Goal: Task Accomplishment & Management: Manage account settings

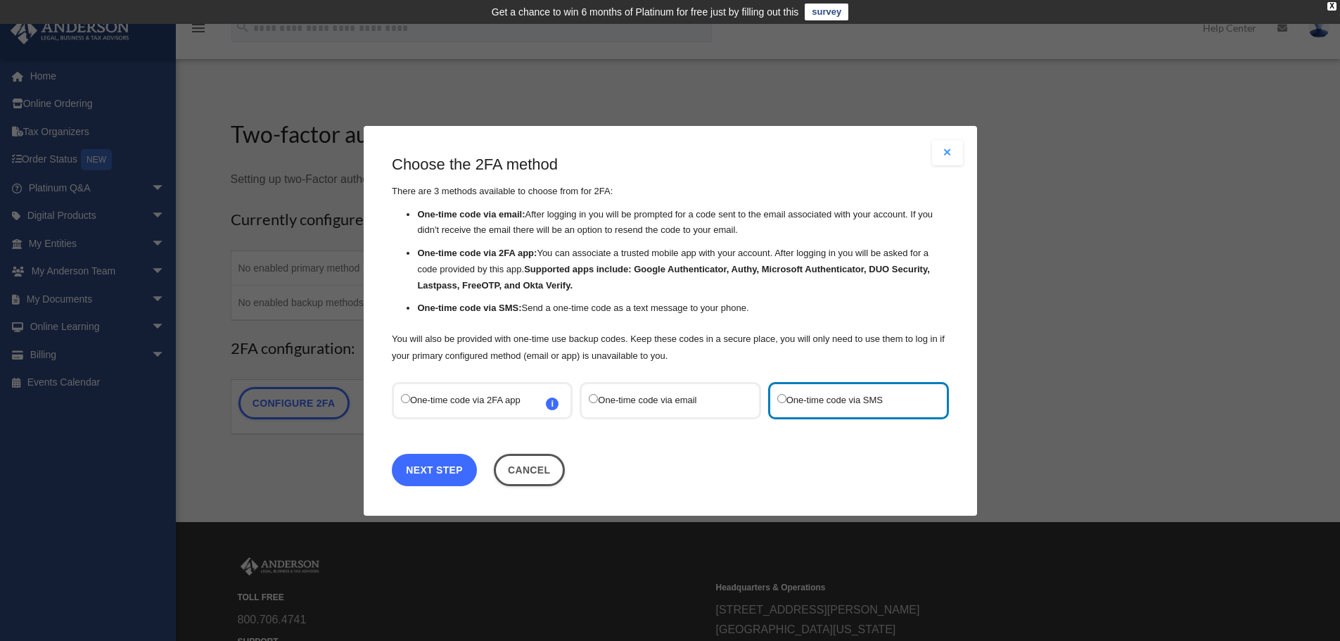
click at [414, 468] on link "Next Step" at bounding box center [434, 469] width 85 height 32
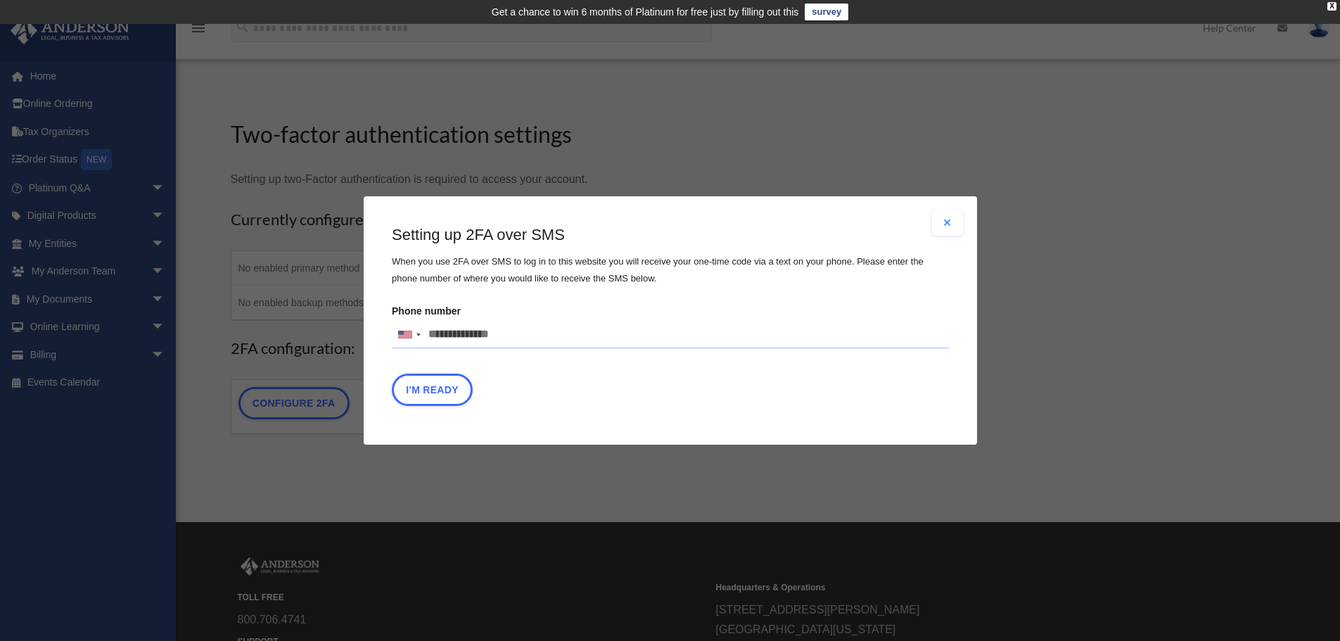
click at [460, 335] on input "Phone number [GEOGRAPHIC_DATA] +1 [GEOGRAPHIC_DATA] +44 [GEOGRAPHIC_DATA] (‫[GE…" at bounding box center [670, 335] width 557 height 28
type input "**********"
click at [444, 397] on button "I'm Ready" at bounding box center [432, 390] width 81 height 32
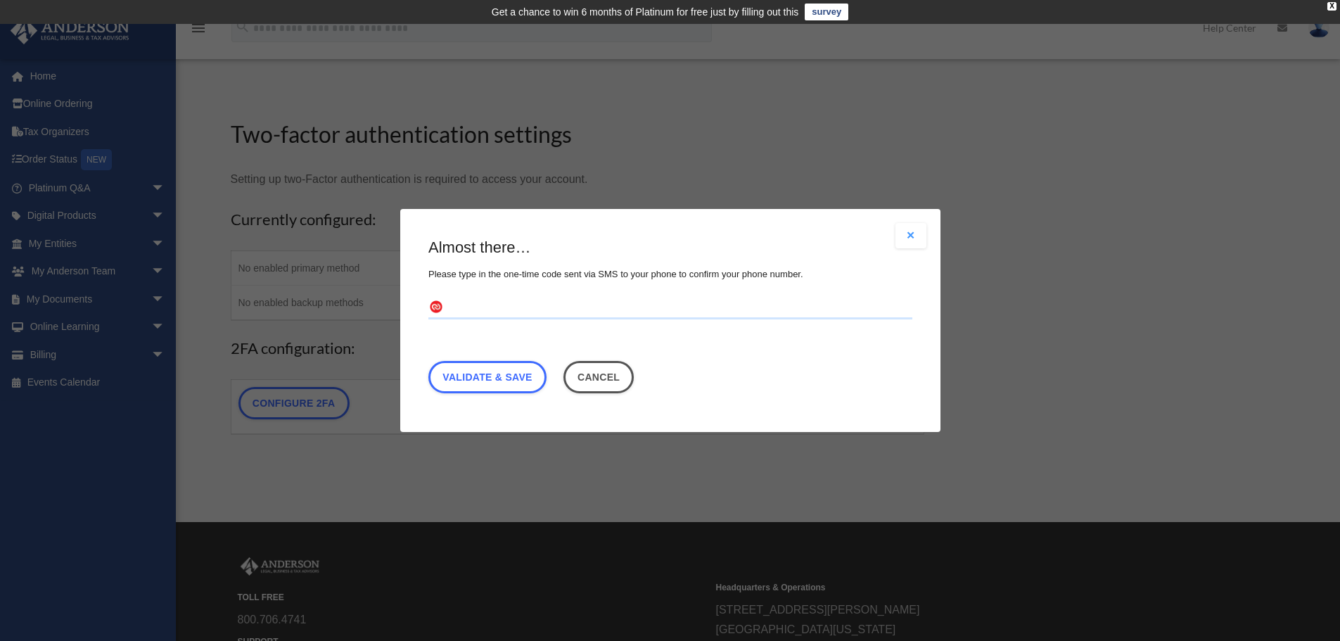
click at [917, 238] on button "Close modal" at bounding box center [910, 235] width 31 height 25
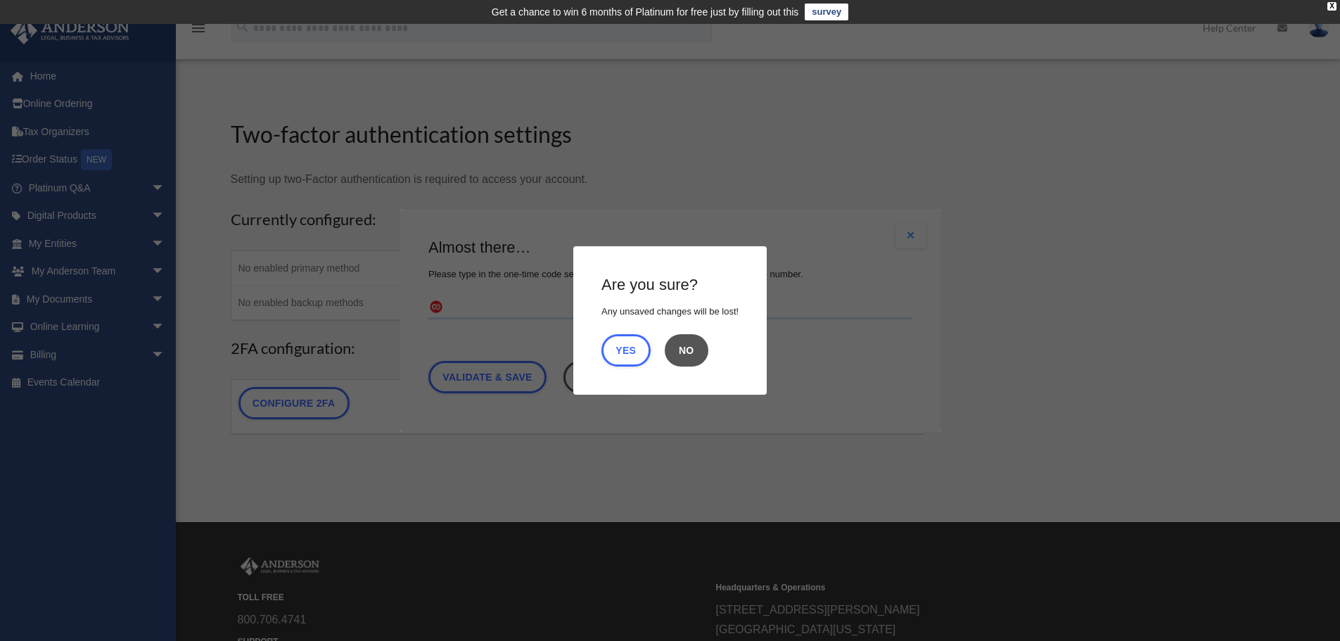
click at [697, 355] on button "No" at bounding box center [687, 350] width 44 height 32
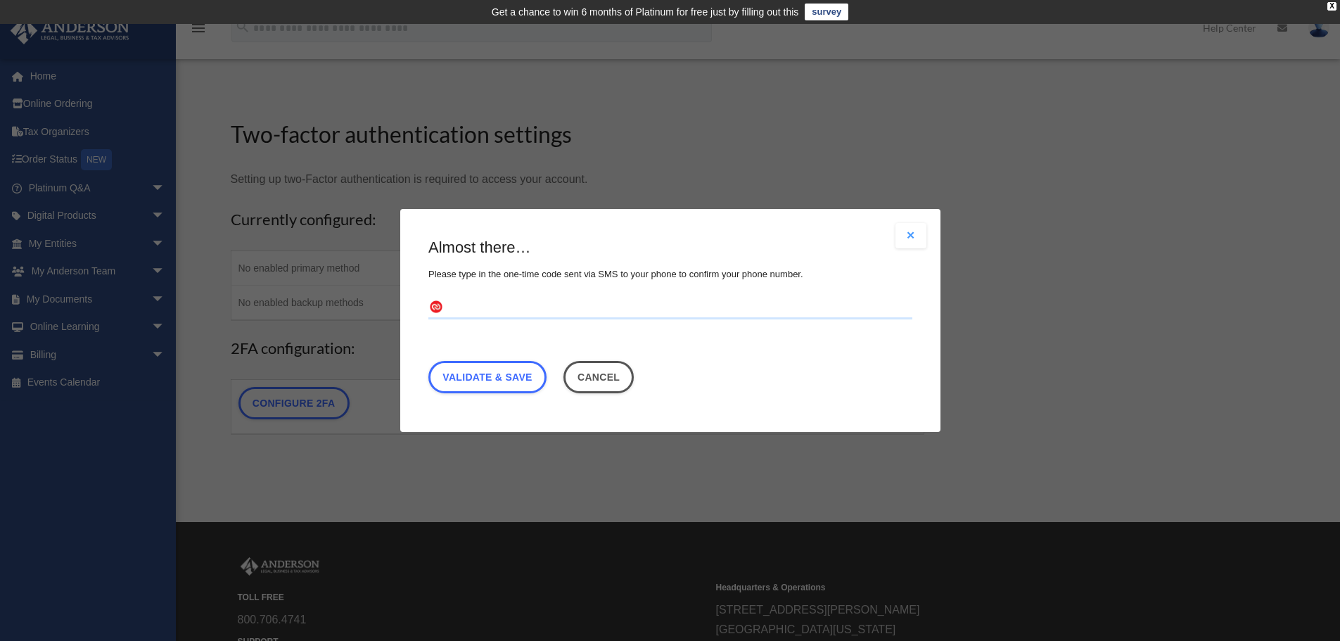
drag, startPoint x: 485, startPoint y: 310, endPoint x: 495, endPoint y: 306, distance: 10.7
click at [488, 309] on input "text" at bounding box center [670, 308] width 484 height 23
type input "**********"
click at [501, 373] on link "Validate & Save" at bounding box center [487, 377] width 118 height 32
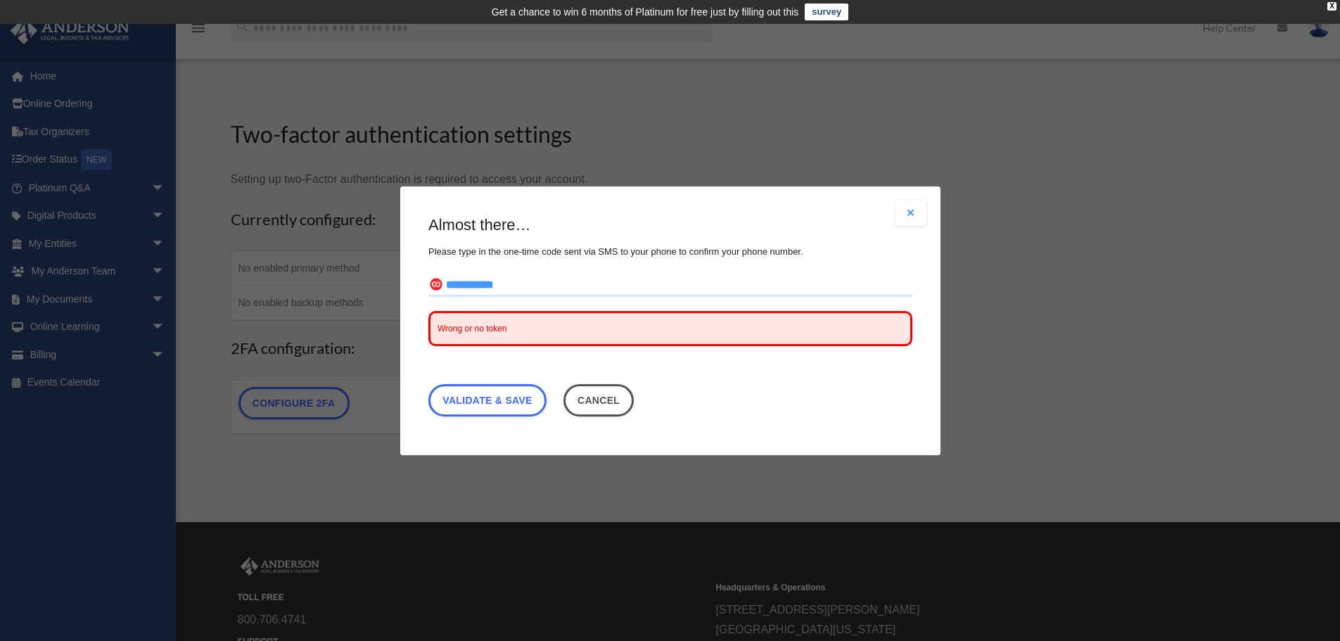
click at [556, 289] on input "**********" at bounding box center [670, 285] width 484 height 23
click at [911, 206] on button "Close modal" at bounding box center [910, 212] width 31 height 25
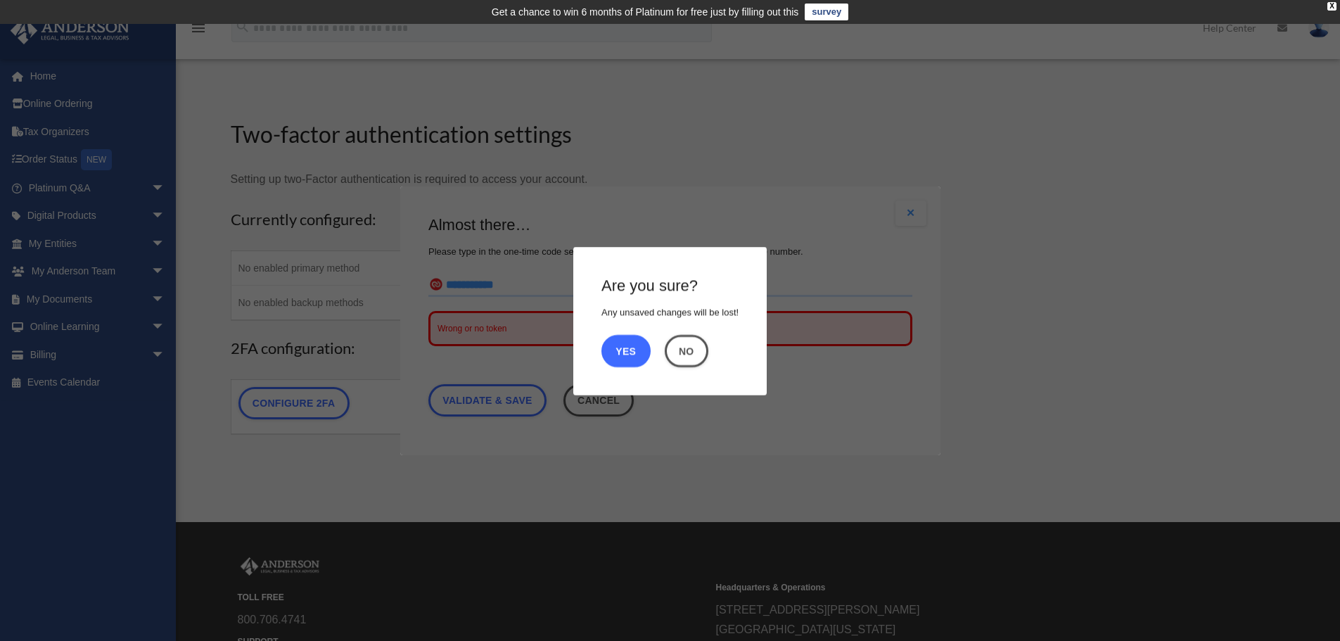
click at [623, 349] on button "Yes" at bounding box center [625, 350] width 49 height 32
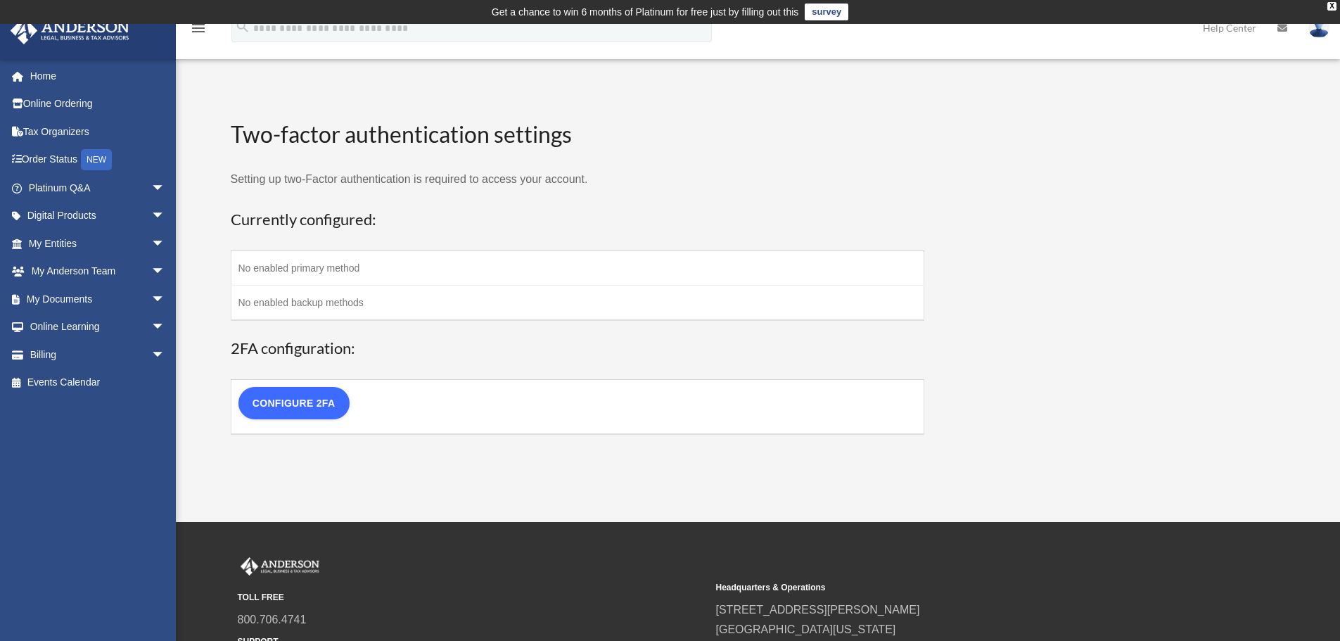
click at [310, 402] on link "Configure 2FA" at bounding box center [293, 403] width 111 height 32
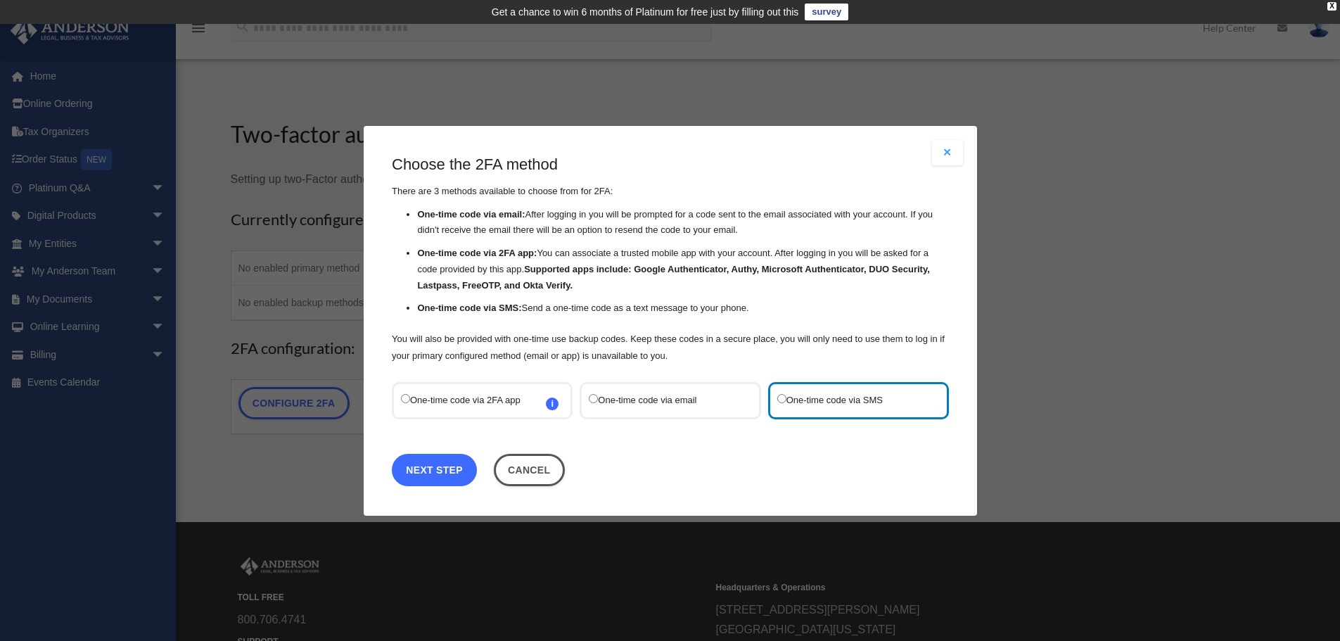
click at [461, 476] on link "Next Step" at bounding box center [434, 469] width 85 height 32
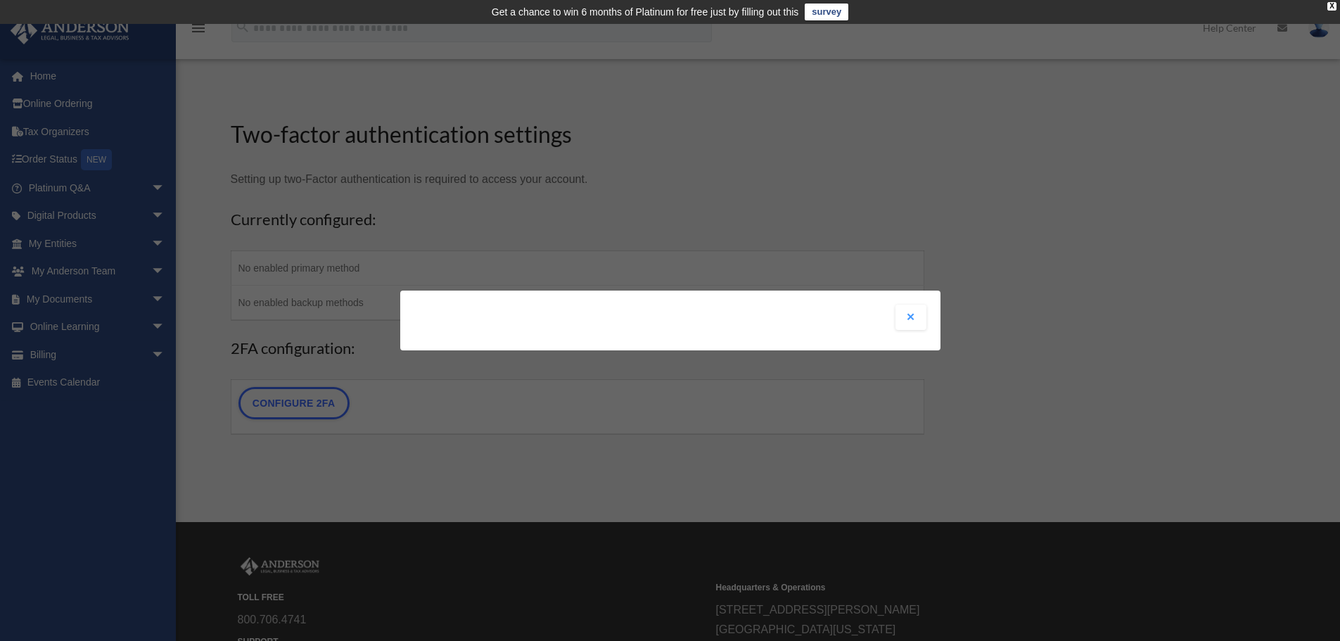
click at [911, 317] on button "Close modal" at bounding box center [910, 317] width 31 height 25
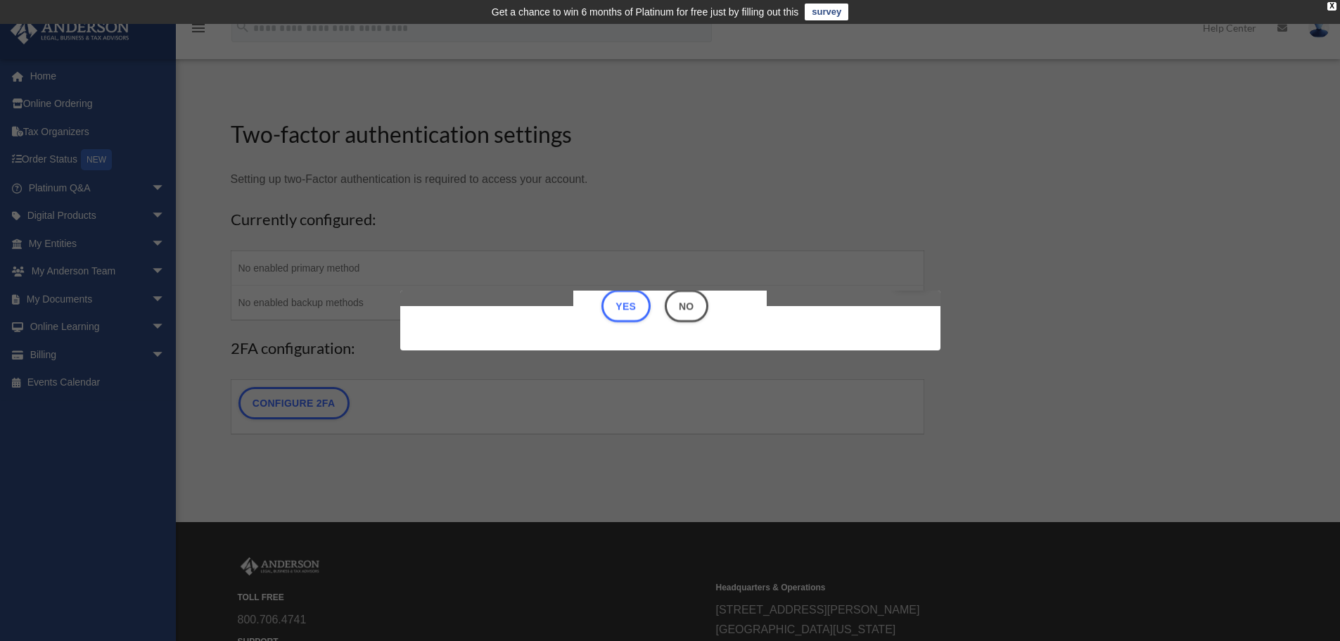
scroll to position [44, 0]
click at [632, 312] on button "Yes" at bounding box center [625, 306] width 49 height 32
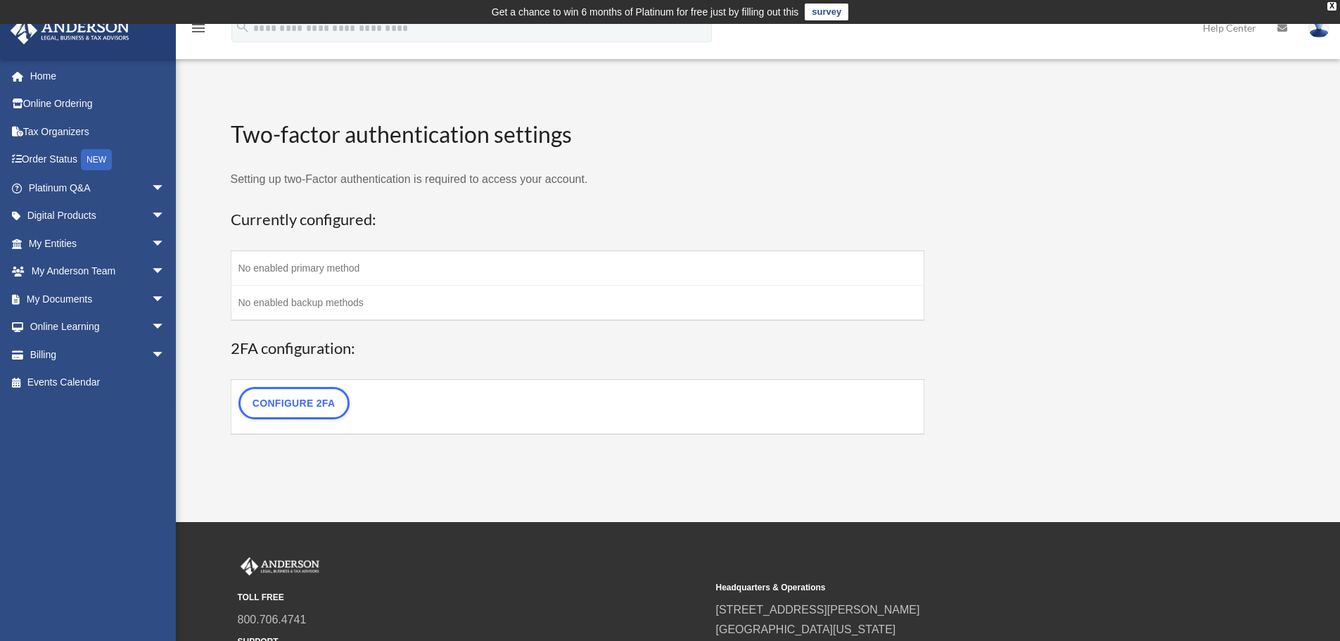
scroll to position [0, 0]
click at [339, 259] on td "No enabled primary method" at bounding box center [578, 268] width 694 height 34
click at [327, 302] on td "No enabled backup methods" at bounding box center [578, 303] width 694 height 35
click at [311, 402] on link "Configure 2FA" at bounding box center [293, 403] width 111 height 32
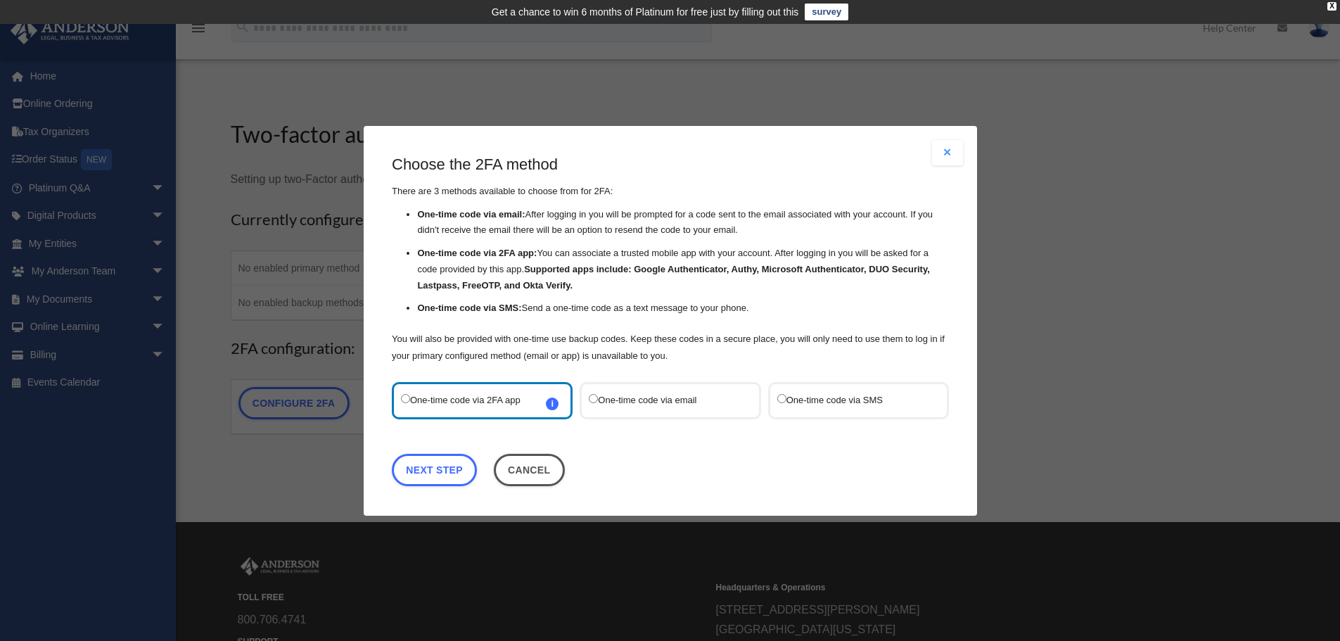
click at [815, 411] on div "One-time code via SMS" at bounding box center [857, 399] width 181 height 37
click at [791, 407] on label "One-time code via SMS" at bounding box center [851, 399] width 148 height 19
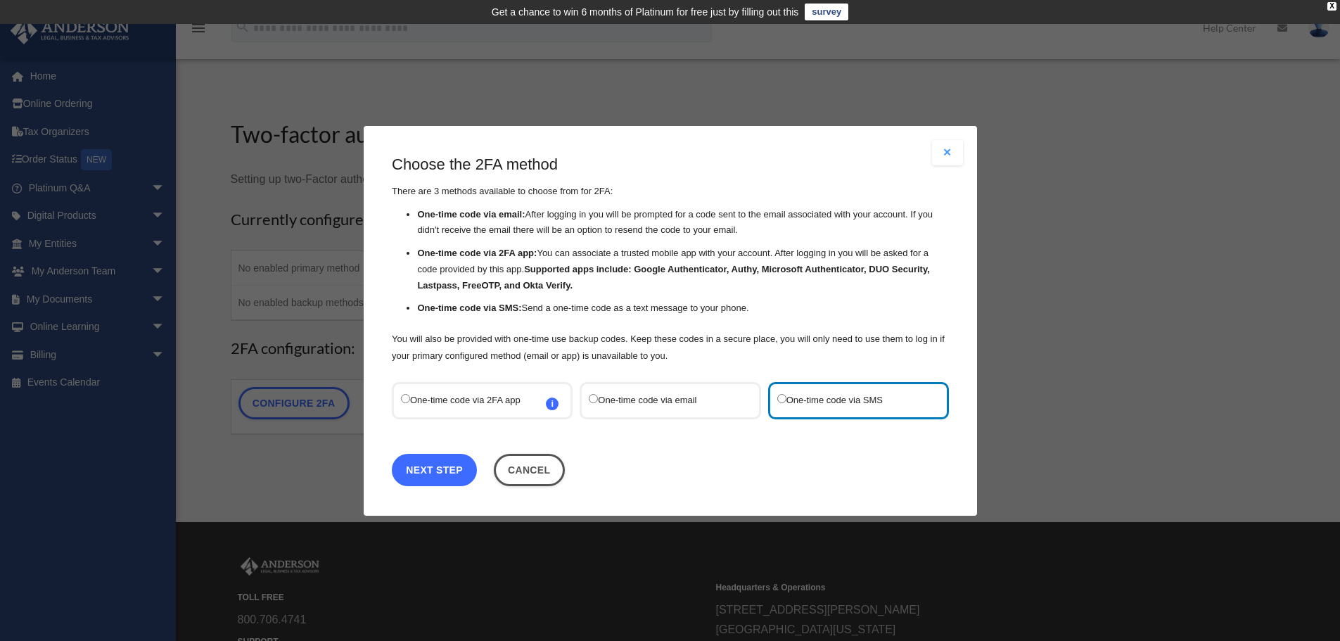
click at [435, 471] on link "Next Step" at bounding box center [434, 469] width 85 height 32
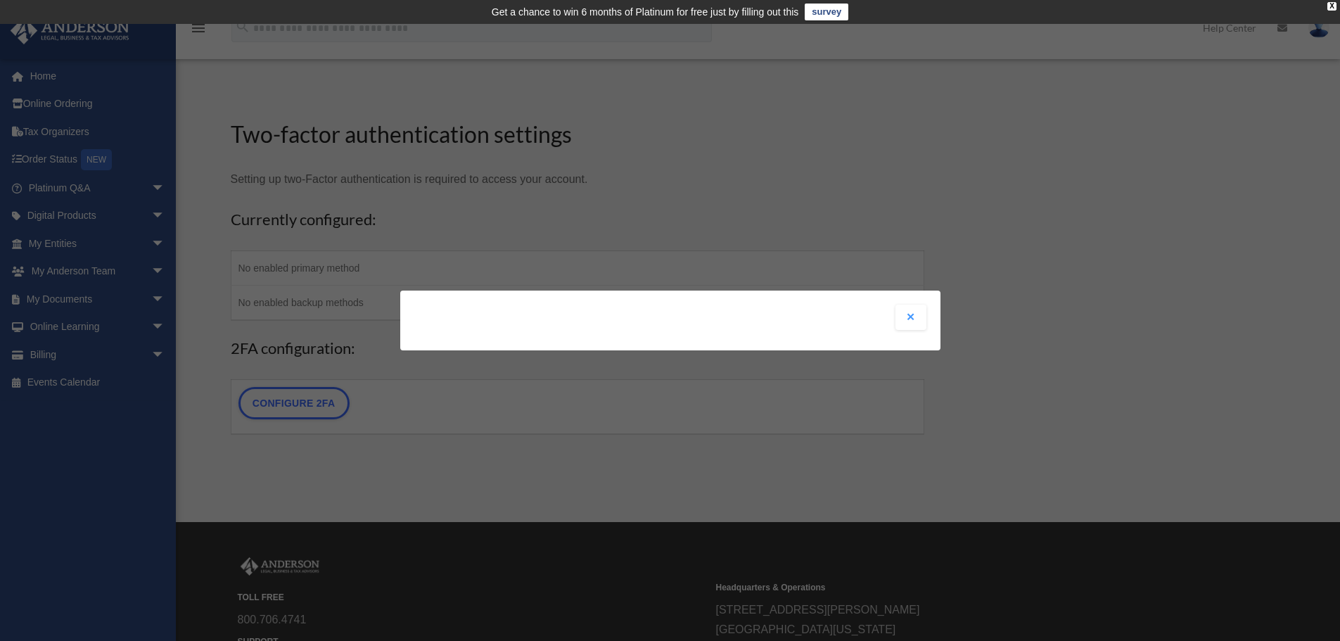
click at [918, 311] on button "Close modal" at bounding box center [910, 317] width 31 height 25
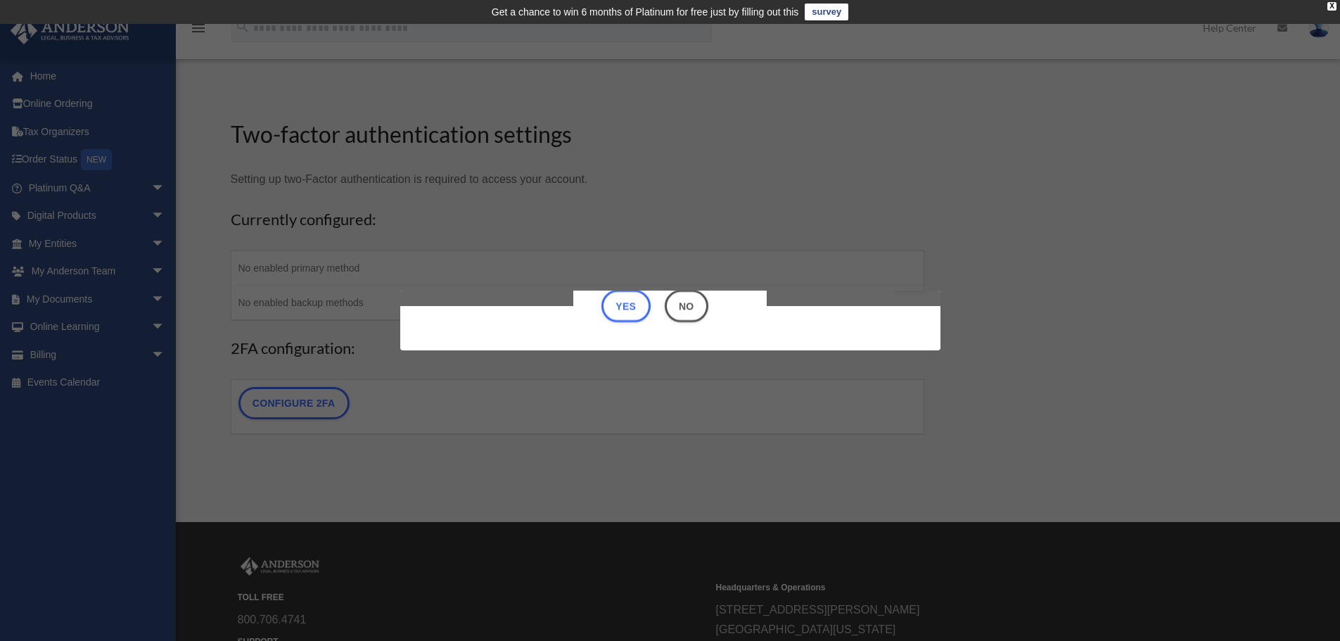
scroll to position [44, 0]
click at [610, 305] on button "Yes" at bounding box center [625, 306] width 49 height 32
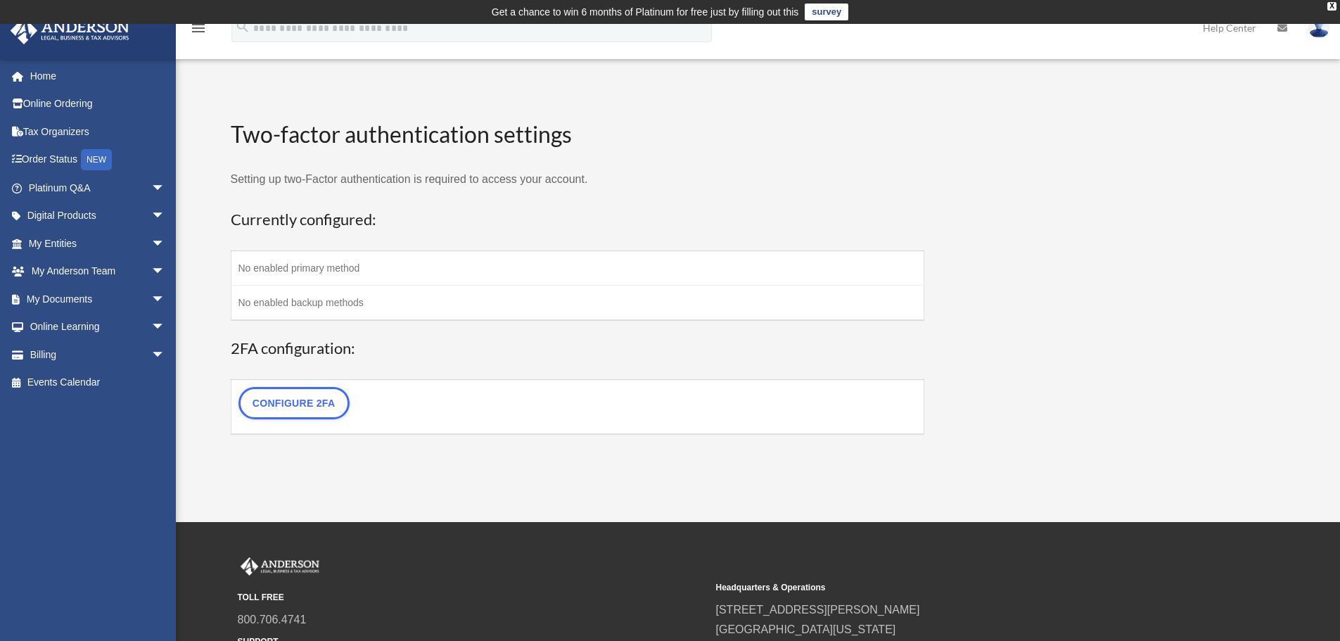
scroll to position [0, 0]
click at [287, 395] on link "Configure 2FA" at bounding box center [293, 403] width 111 height 32
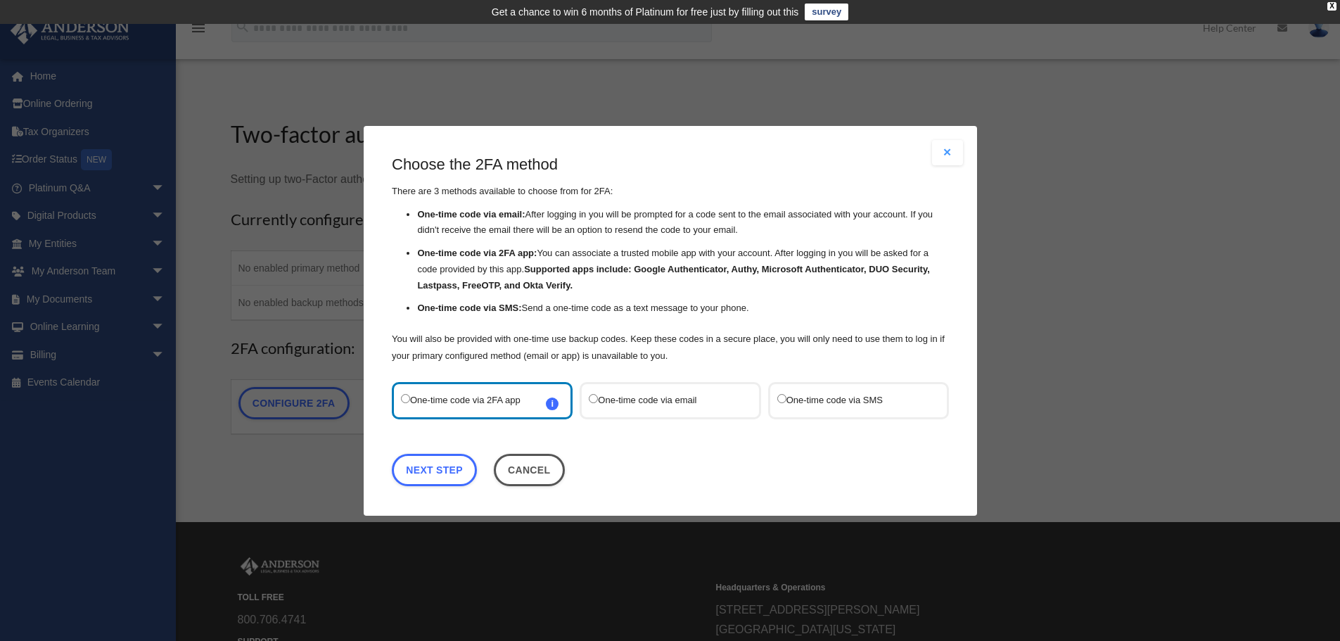
click at [548, 404] on span "i Refer to the guide on how to set up 2FA apps for more information on how to s…" at bounding box center [552, 403] width 13 height 13
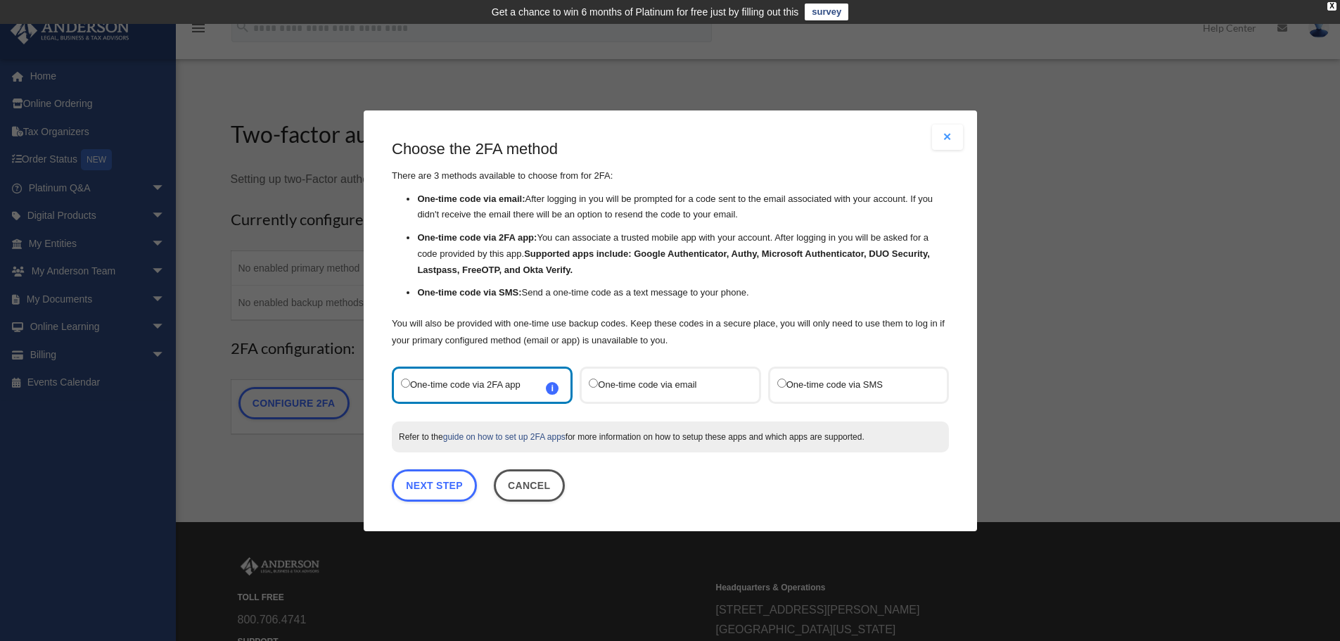
click at [548, 404] on fieldset "One-time code via 2FA app i Refer to the guide on how to set up 2FA apps for mo…" at bounding box center [670, 384] width 564 height 44
click at [592, 388] on label "One-time code via email" at bounding box center [663, 384] width 148 height 19
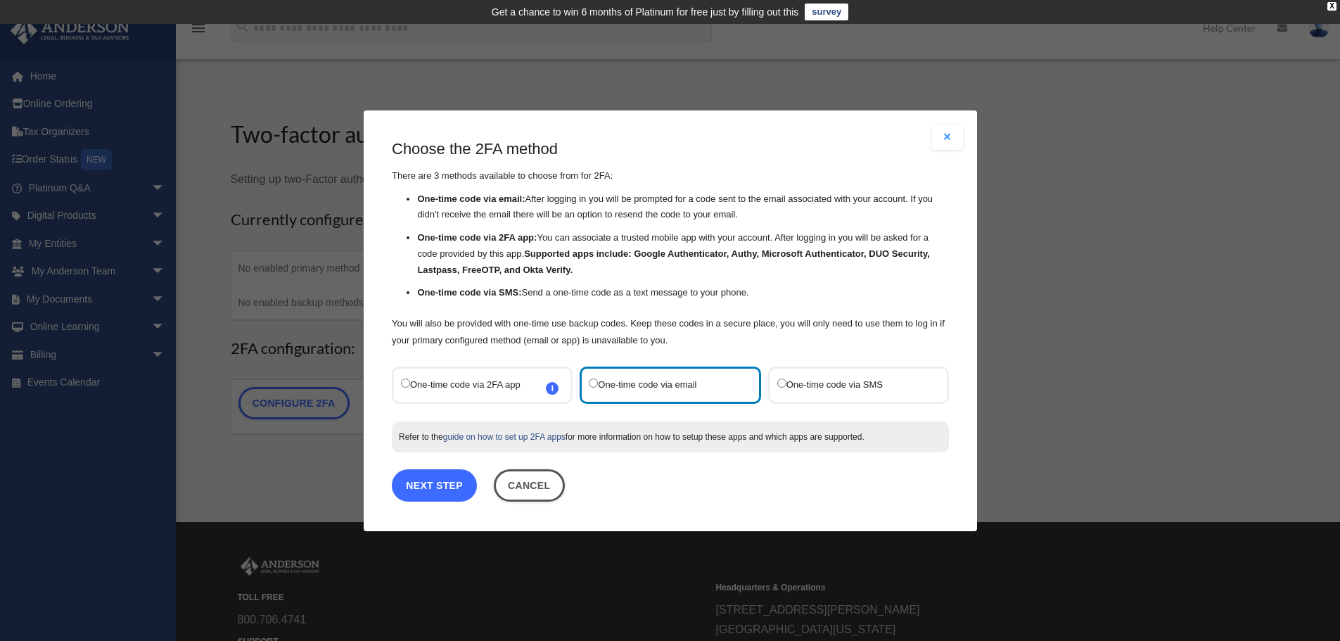
click at [447, 476] on link "Next Step" at bounding box center [434, 484] width 85 height 32
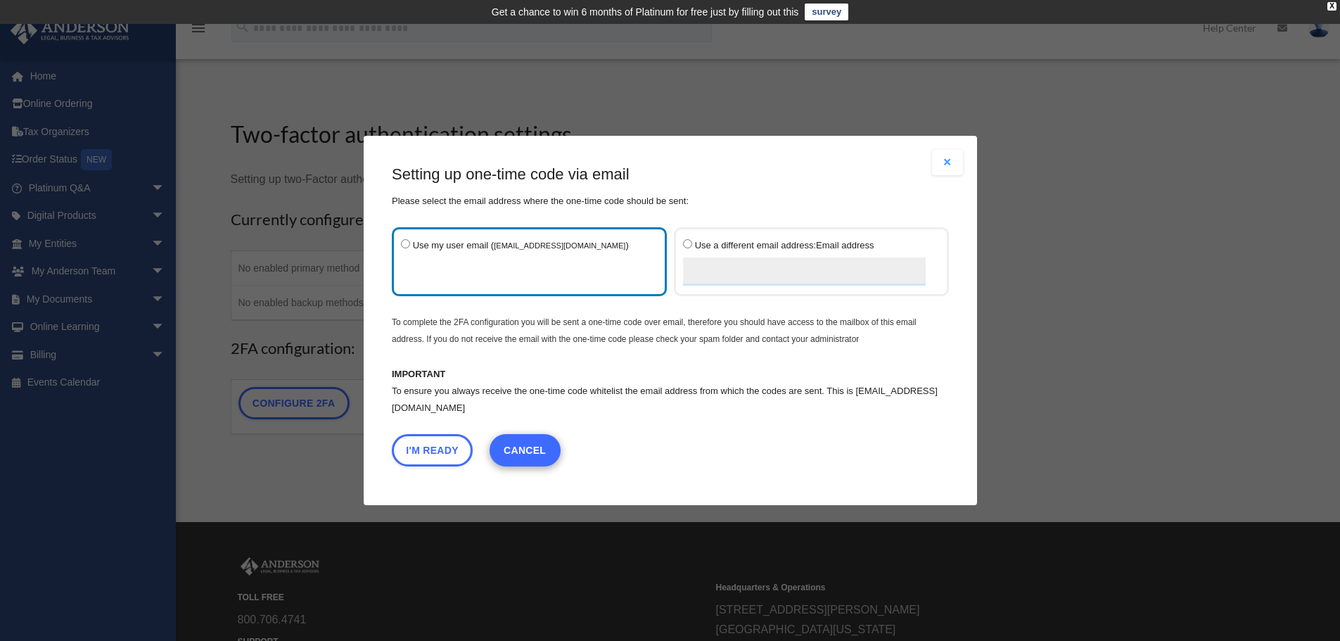
click at [535, 459] on link "Cancel" at bounding box center [524, 450] width 71 height 32
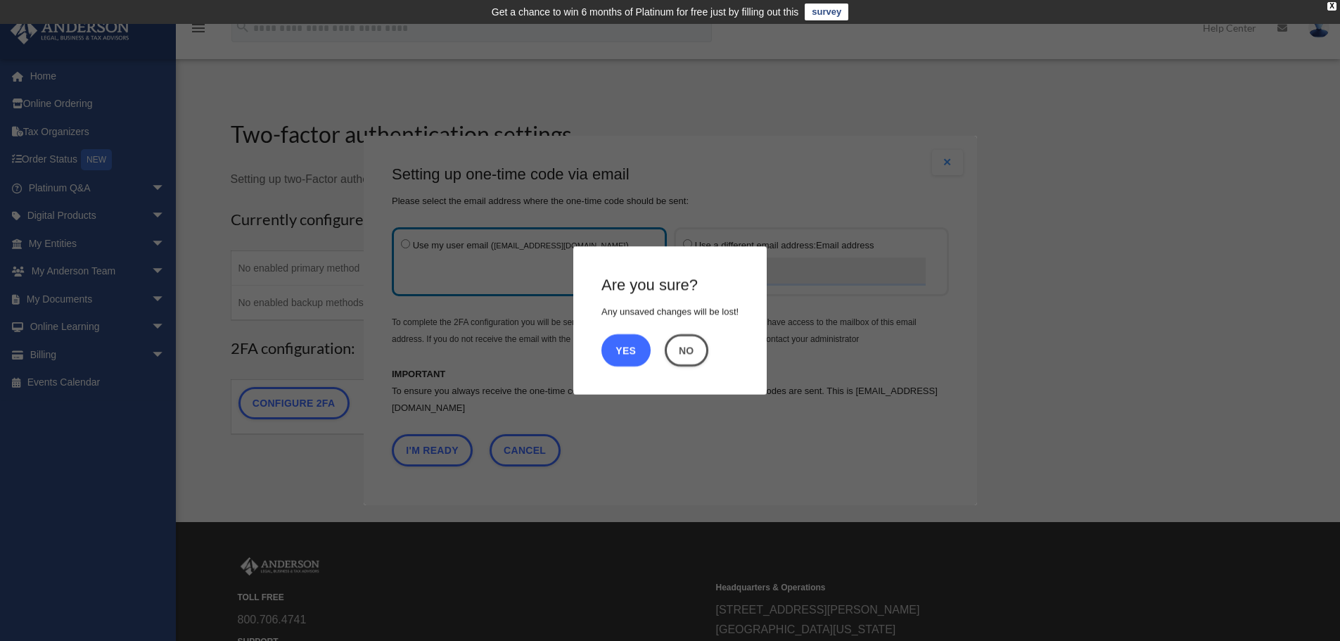
click at [633, 349] on button "Yes" at bounding box center [625, 350] width 49 height 32
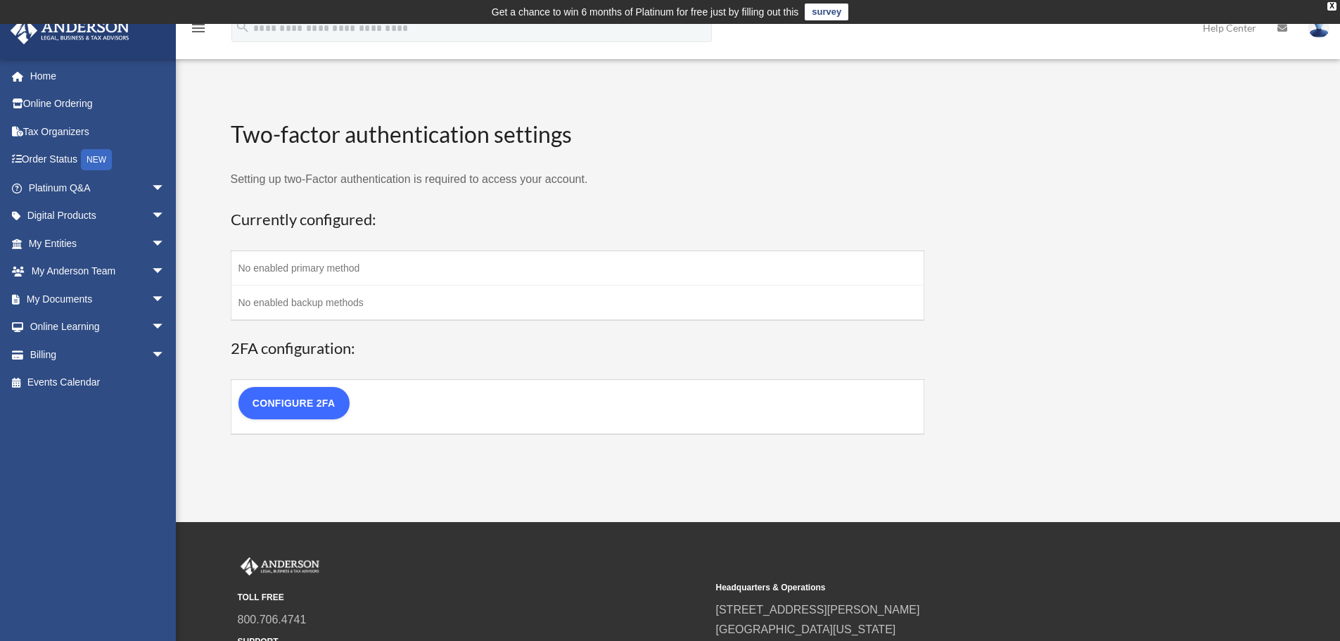
click at [319, 397] on link "Configure 2FA" at bounding box center [293, 403] width 111 height 32
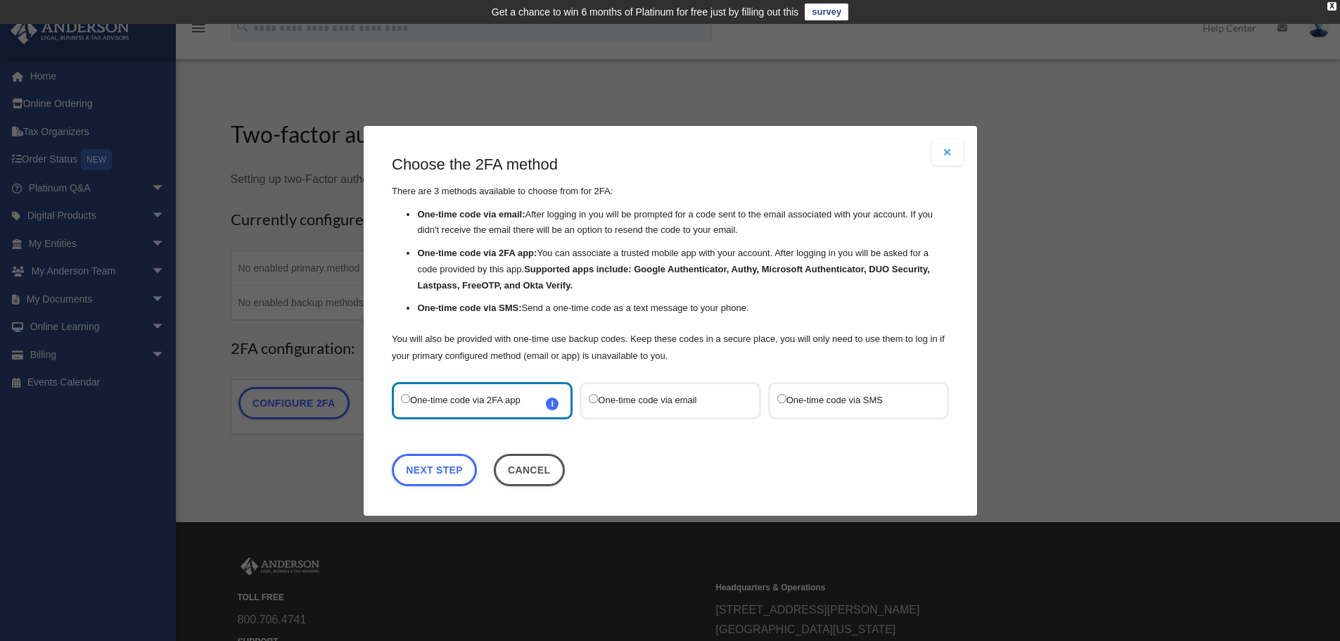
click at [864, 401] on label "One-time code via SMS" at bounding box center [851, 399] width 148 height 19
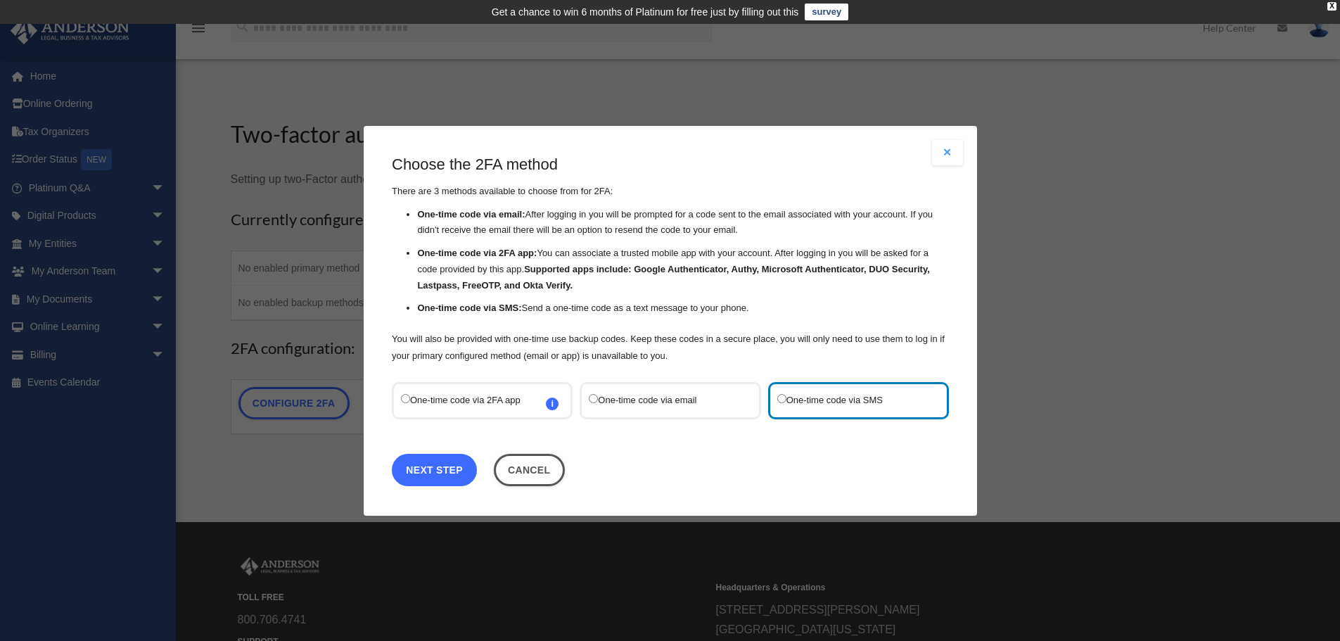
click at [439, 473] on link "Next Step" at bounding box center [434, 469] width 85 height 32
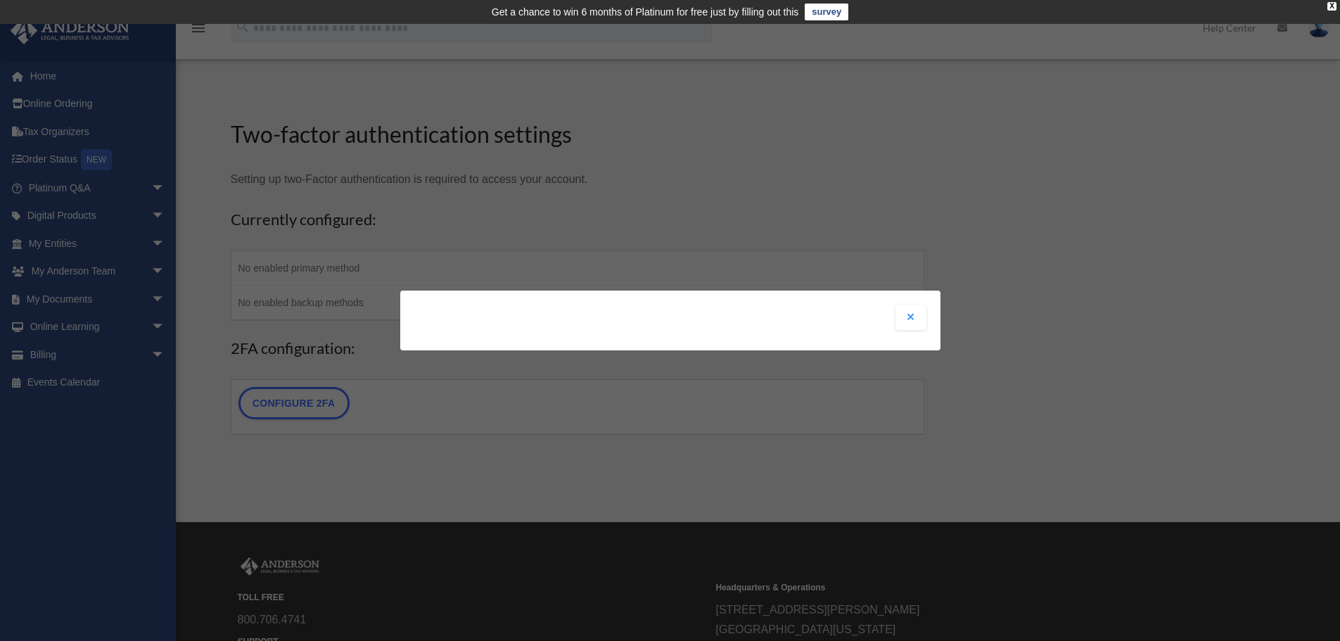
click at [906, 320] on button "Close modal" at bounding box center [910, 317] width 31 height 25
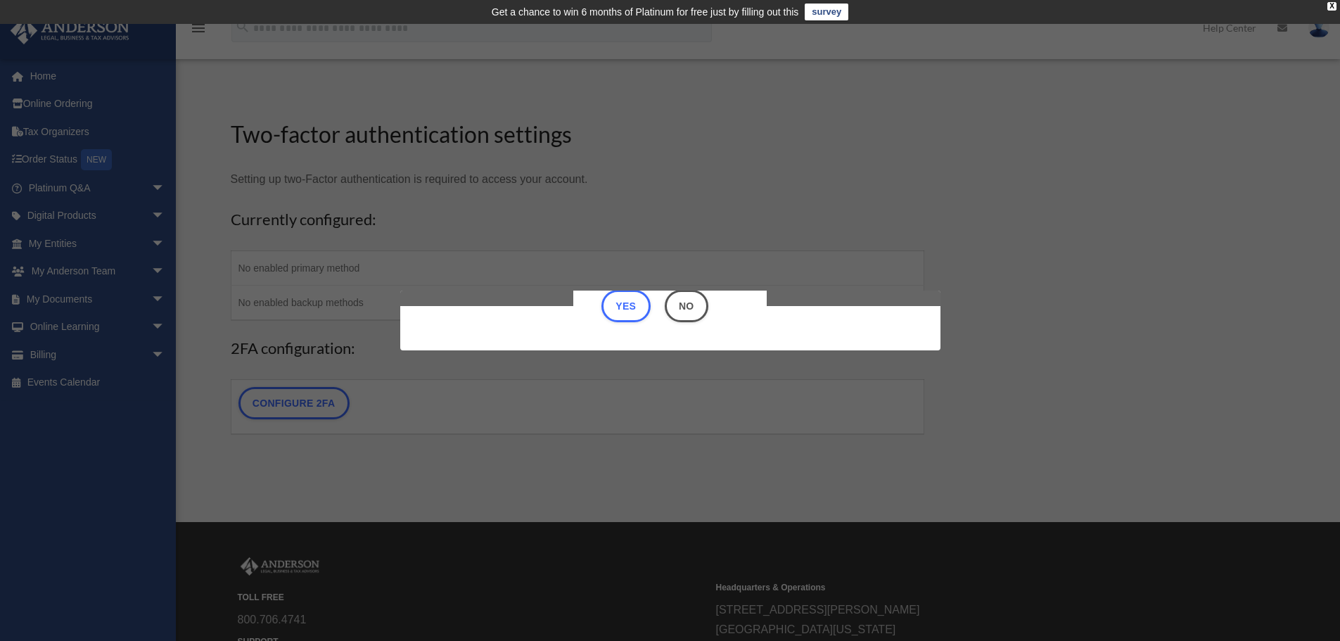
scroll to position [44, 0]
click at [618, 305] on button "Yes" at bounding box center [625, 306] width 49 height 32
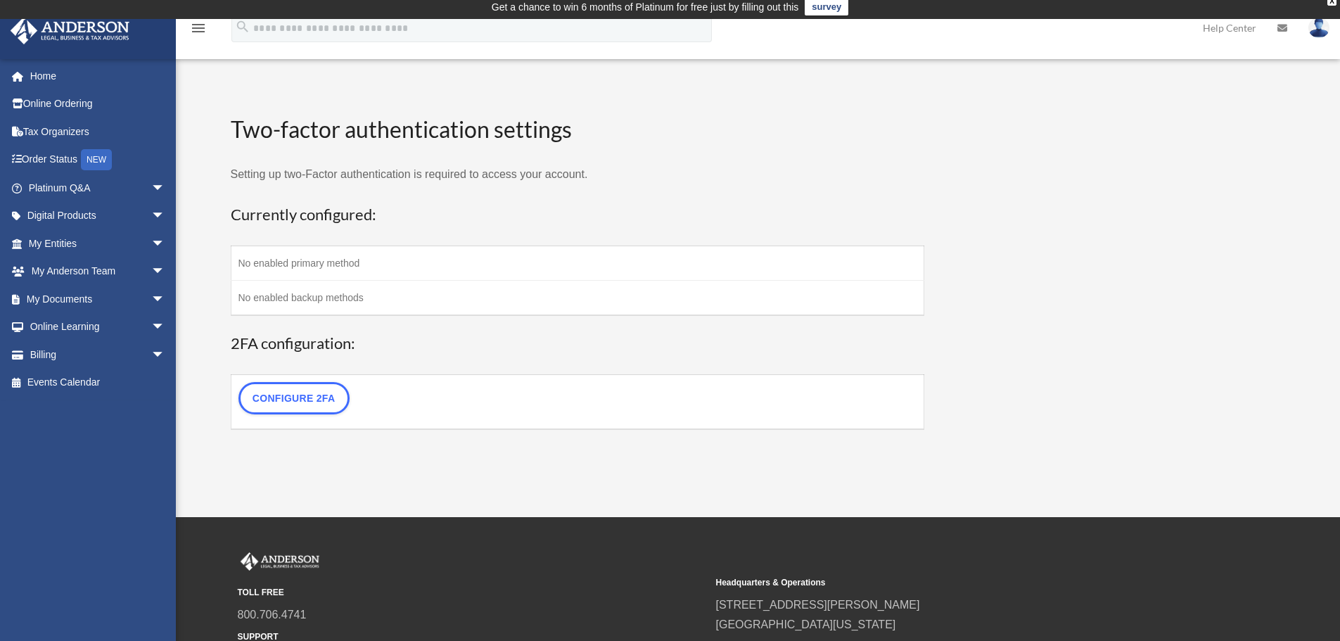
scroll to position [145, 0]
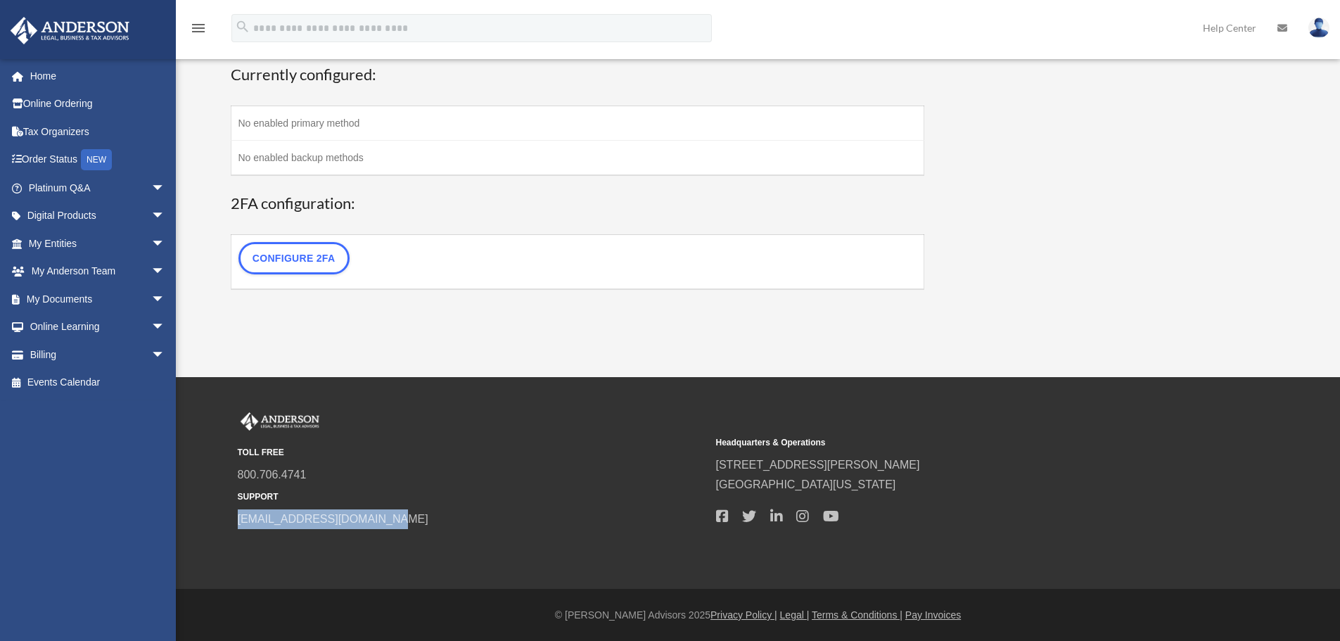
drag, startPoint x: 407, startPoint y: 509, endPoint x: 224, endPoint y: 514, distance: 182.3
click at [224, 514] on div "TOLL FREE 800.706.4741 SUPPORT [EMAIL_ADDRESS][DOMAIN_NAME] Headquarters & Oper…" at bounding box center [758, 482] width 1083 height 141
copy link "[EMAIL_ADDRESS][DOMAIN_NAME]"
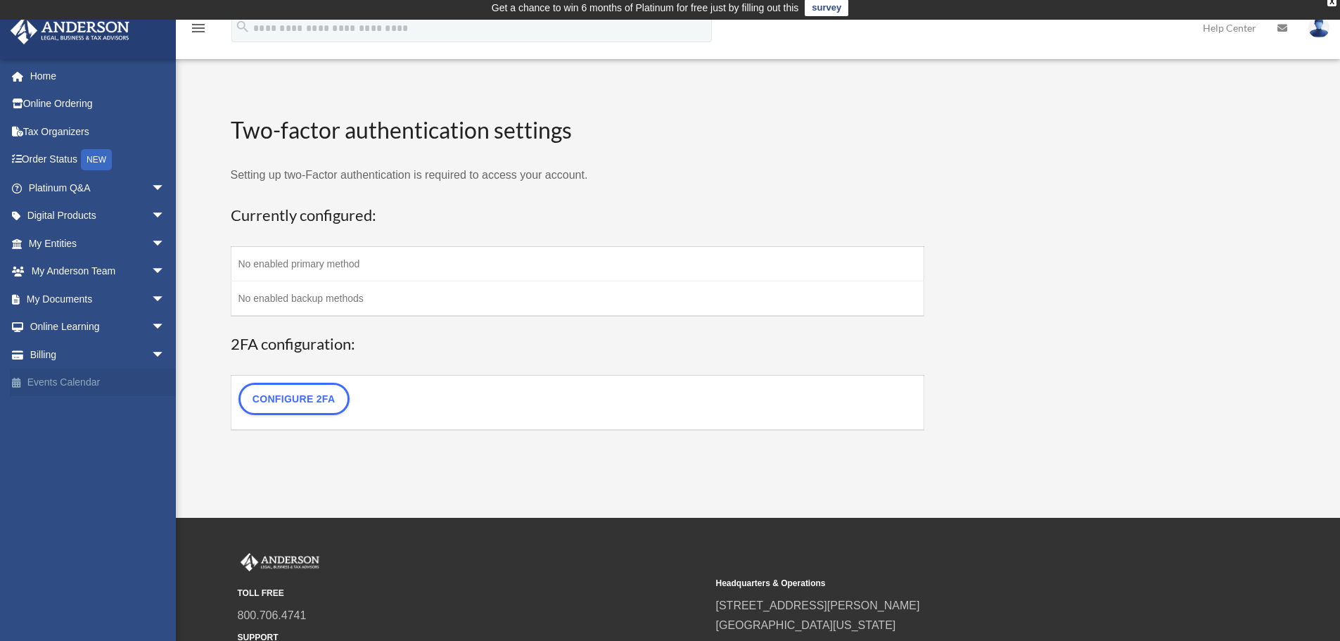
scroll to position [0, 0]
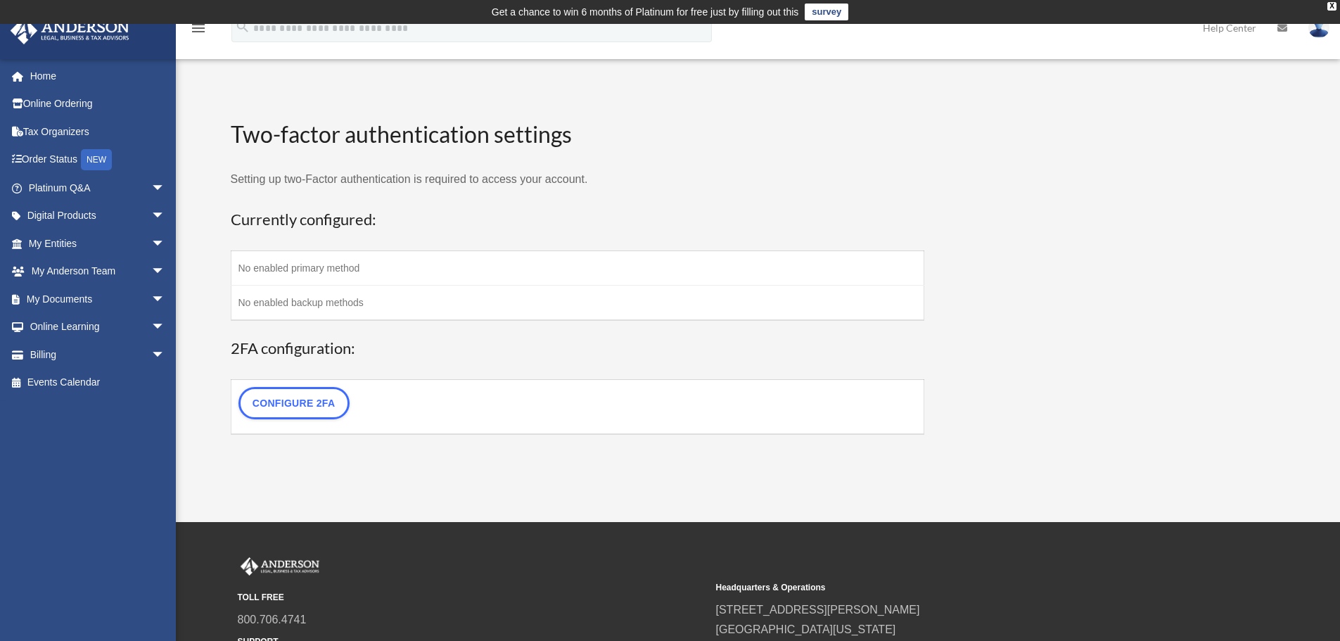
click at [342, 273] on td "No enabled primary method" at bounding box center [578, 268] width 694 height 34
click at [336, 293] on td "No enabled backup methods" at bounding box center [578, 303] width 694 height 35
